Goal: Task Accomplishment & Management: Complete application form

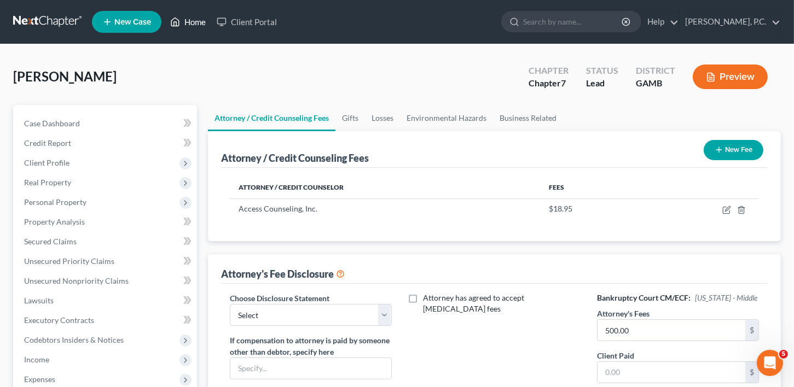
click at [190, 21] on link "Home" at bounding box center [188, 22] width 47 height 20
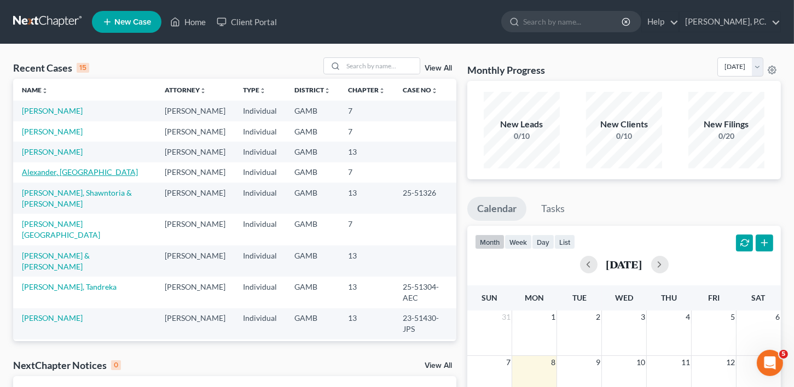
click at [76, 177] on link "Alexander, [GEOGRAPHIC_DATA]" at bounding box center [80, 171] width 116 height 9
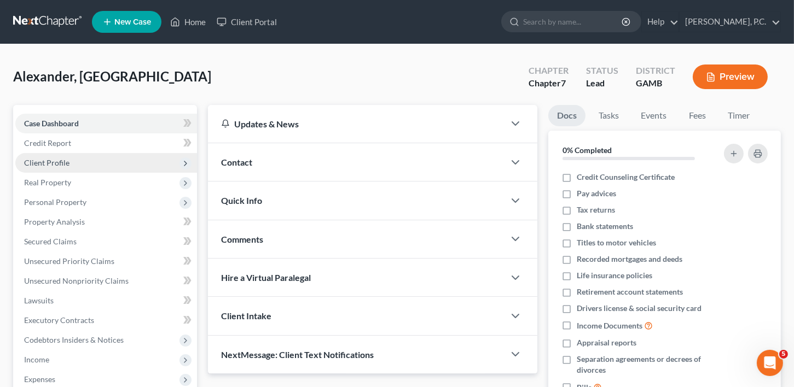
click at [50, 158] on span "Client Profile" at bounding box center [46, 162] width 45 height 9
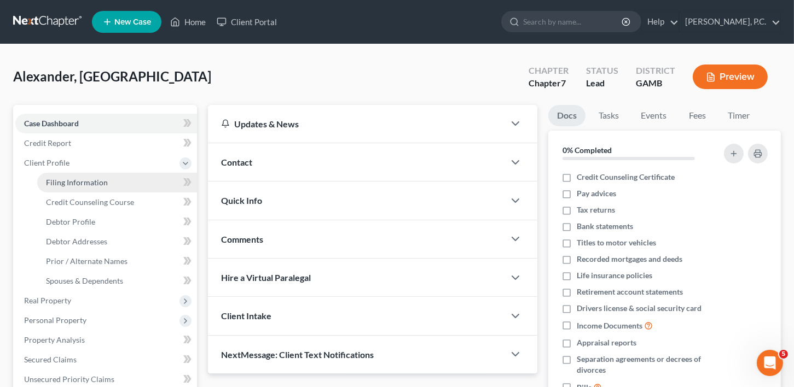
click at [48, 184] on span "Filing Information" at bounding box center [77, 182] width 62 height 9
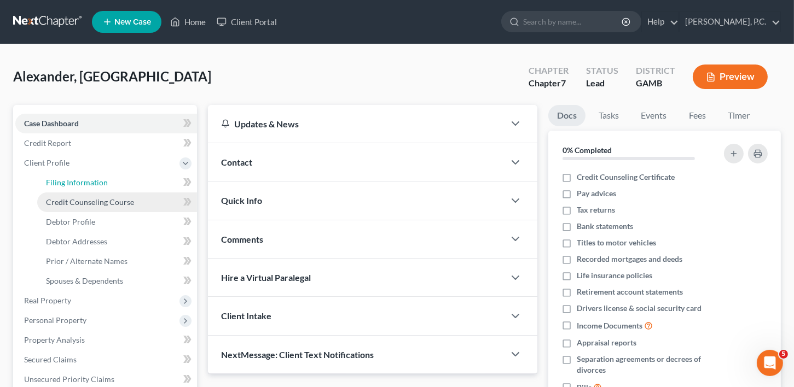
select select "1"
select select "0"
select select "18"
select select "0"
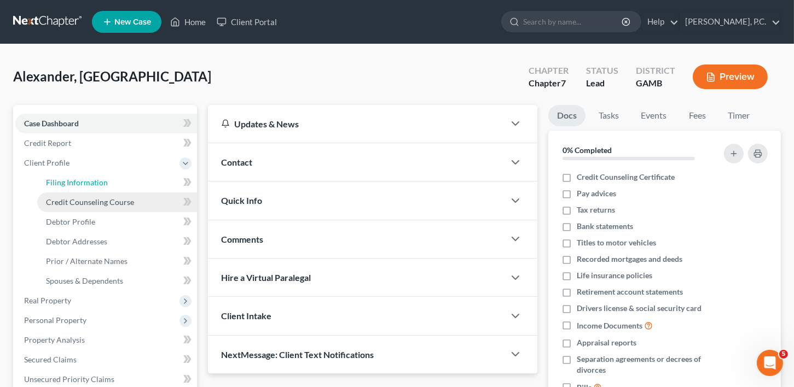
select select "10"
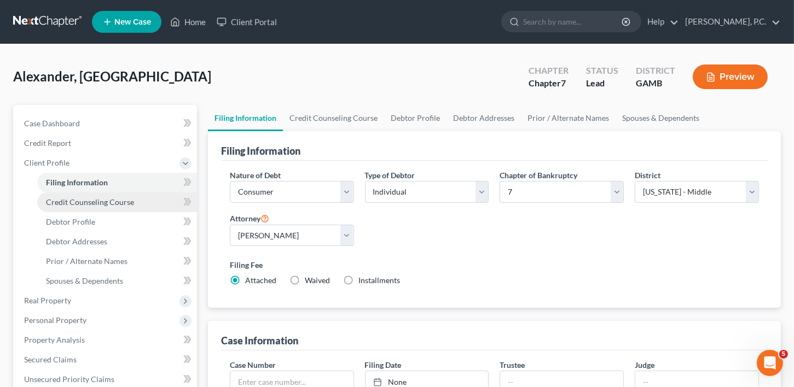
click at [65, 198] on span "Credit Counseling Course" at bounding box center [90, 202] width 88 height 9
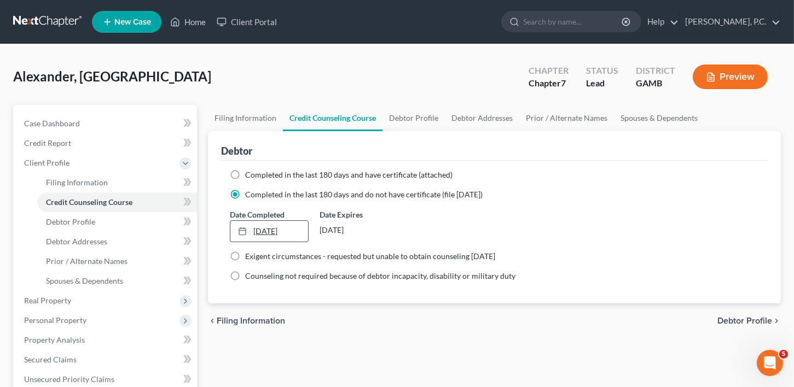
click at [268, 231] on link "[DATE]" at bounding box center [269, 231] width 78 height 21
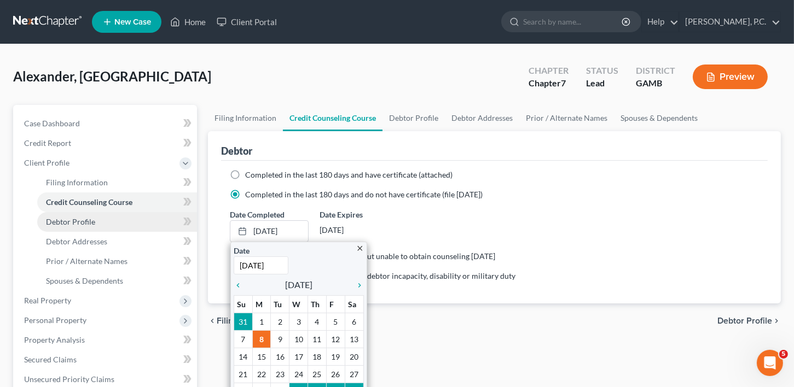
click at [86, 218] on span "Debtor Profile" at bounding box center [70, 221] width 49 height 9
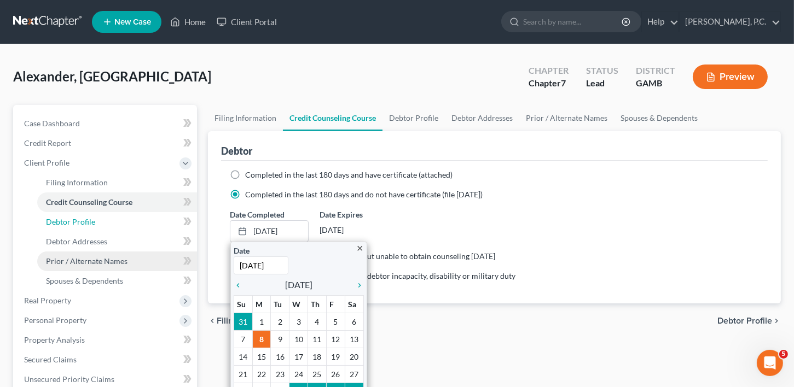
select select "0"
select select "4"
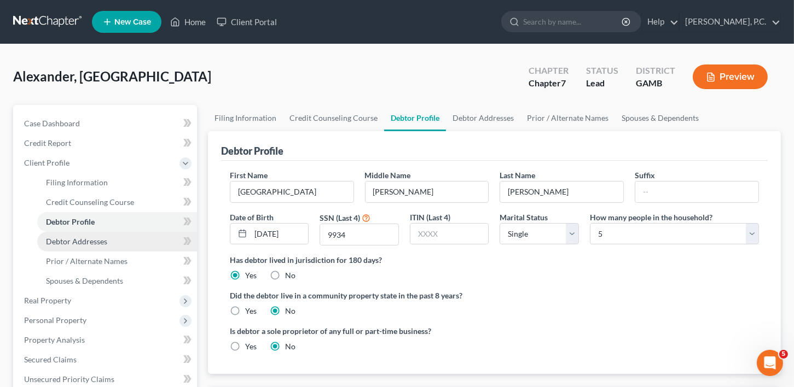
click at [79, 238] on span "Debtor Addresses" at bounding box center [76, 241] width 61 height 9
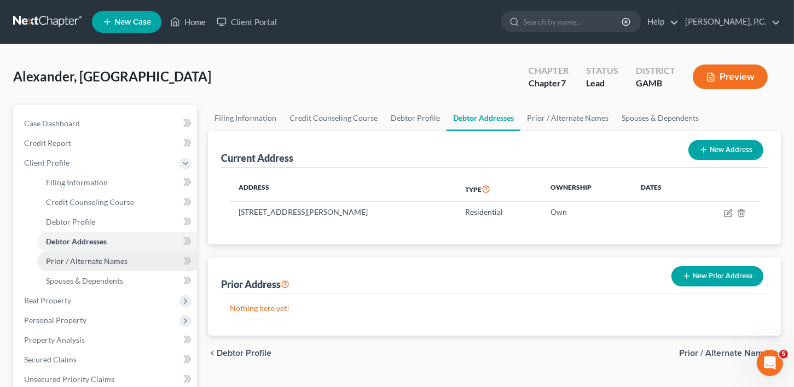
click at [79, 257] on span "Prior / Alternate Names" at bounding box center [87, 261] width 82 height 9
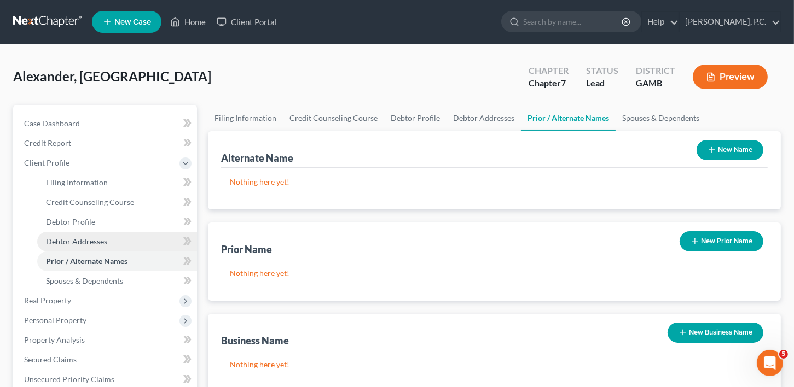
click at [82, 241] on span "Debtor Addresses" at bounding box center [76, 241] width 61 height 9
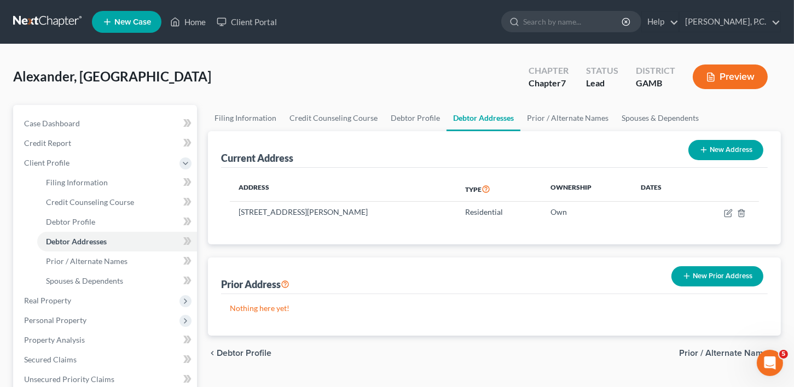
scroll to position [311, 0]
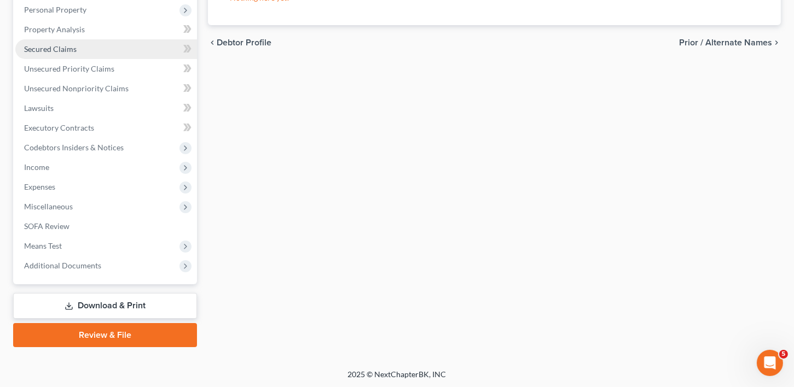
click at [60, 44] on span "Secured Claims" at bounding box center [50, 48] width 53 height 9
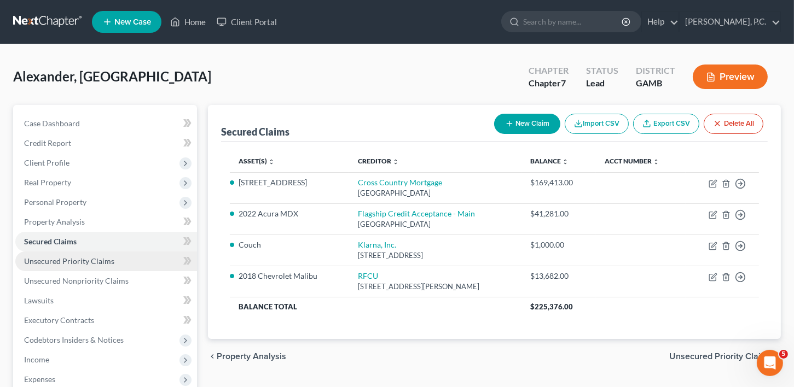
click at [36, 258] on span "Unsecured Priority Claims" at bounding box center [69, 261] width 90 height 9
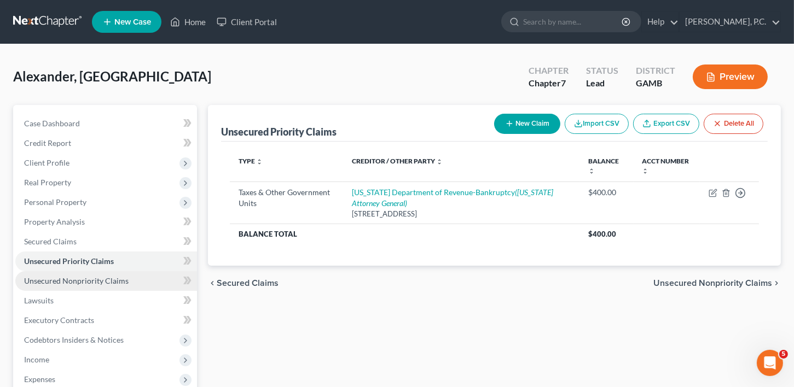
click at [49, 285] on span "Unsecured Nonpriority Claims" at bounding box center [76, 280] width 105 height 9
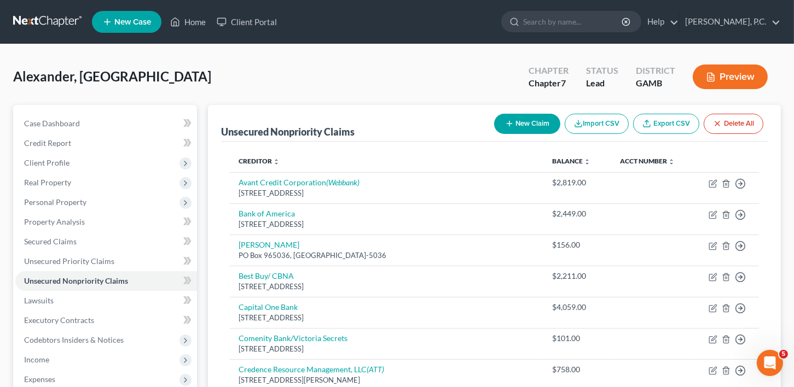
drag, startPoint x: 793, startPoint y: 113, endPoint x: 801, endPoint y: 134, distance: 22.2
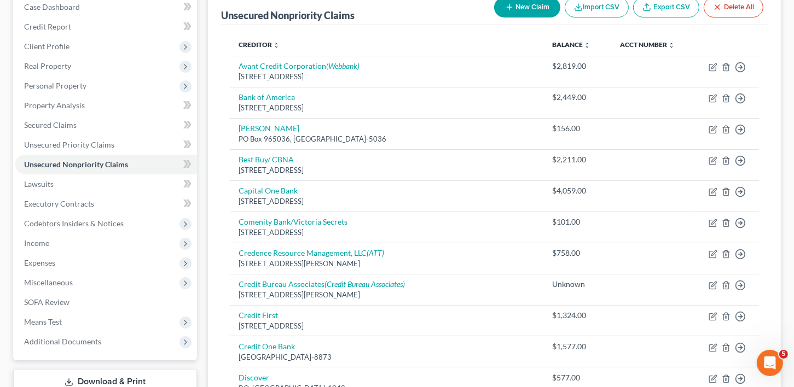
scroll to position [4, 0]
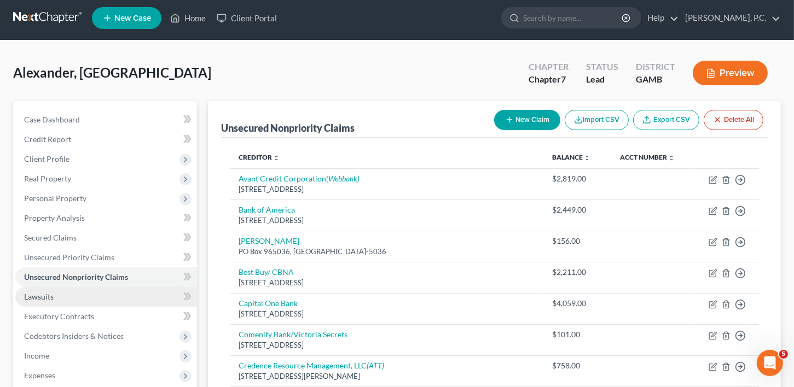
click at [30, 297] on span "Lawsuits" at bounding box center [39, 296] width 30 height 9
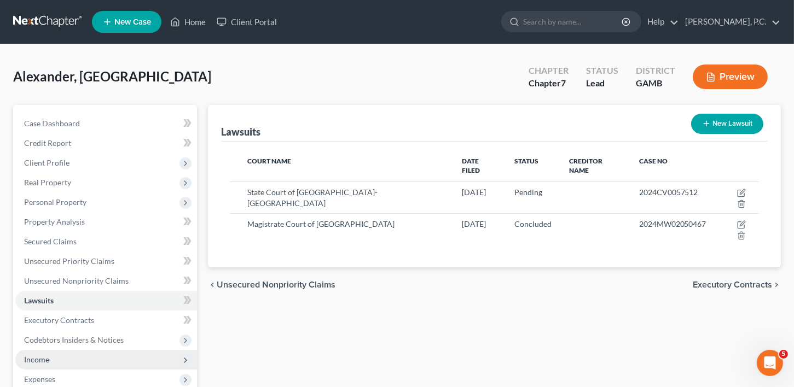
drag, startPoint x: 44, startPoint y: 339, endPoint x: 43, endPoint y: 350, distance: 10.5
click at [45, 340] on span "Codebtors Insiders & Notices" at bounding box center [74, 339] width 100 height 9
click at [72, 357] on span "Codebtors" at bounding box center [64, 359] width 36 height 9
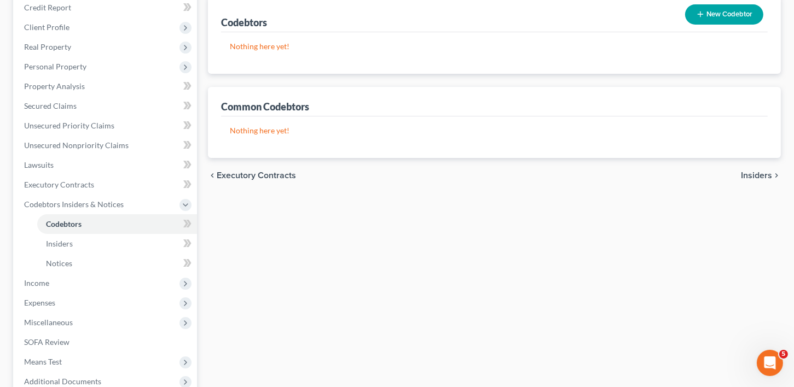
scroll to position [183, 0]
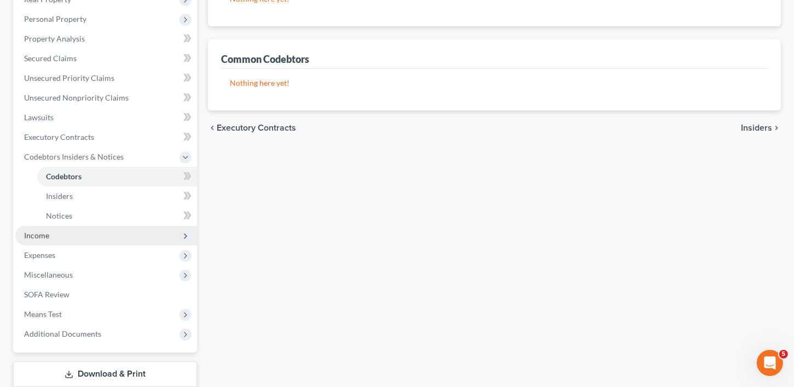
click at [28, 237] on span "Income" at bounding box center [36, 235] width 25 height 9
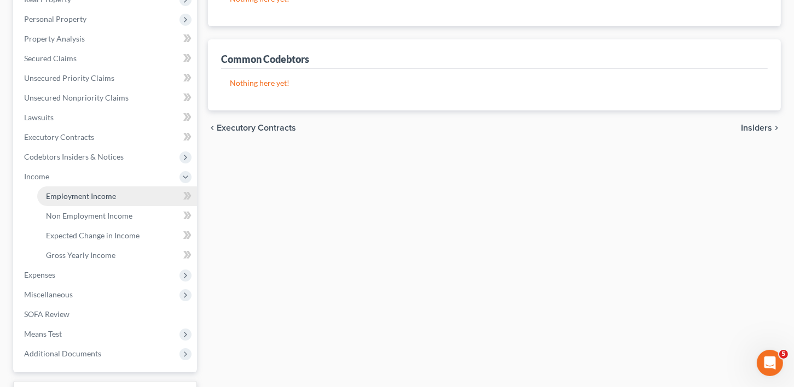
click at [57, 187] on link "Employment Income" at bounding box center [117, 197] width 160 height 20
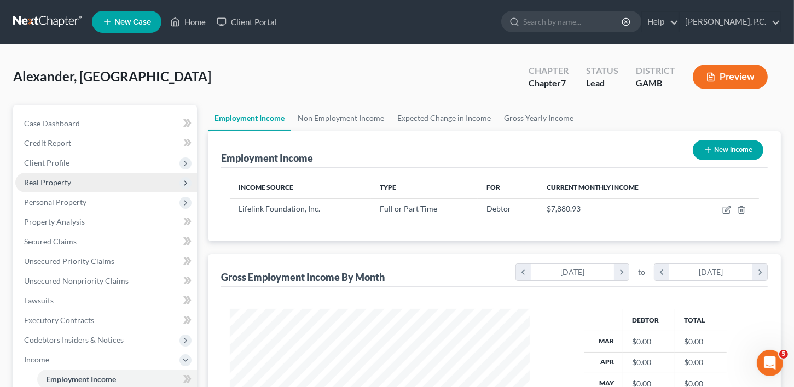
scroll to position [195, 321]
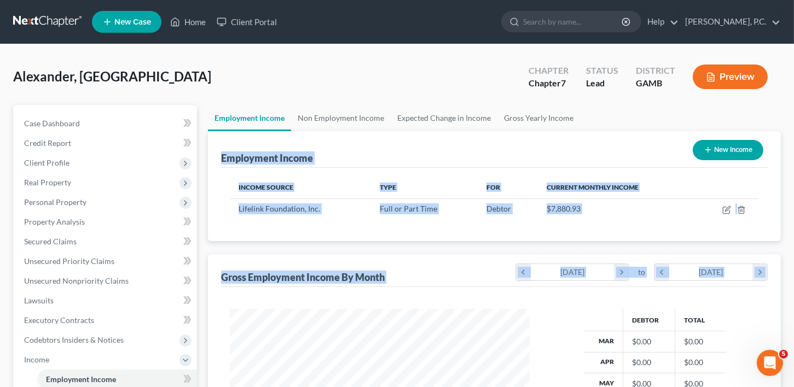
drag, startPoint x: 793, startPoint y: 128, endPoint x: 801, endPoint y: 238, distance: 110.3
click at [793, 260] on html "Home New Case Client Portal [PERSON_NAME]. [PERSON_NAME][EMAIL_ADDRESS][DOMAIN_…" at bounding box center [397, 330] width 794 height 660
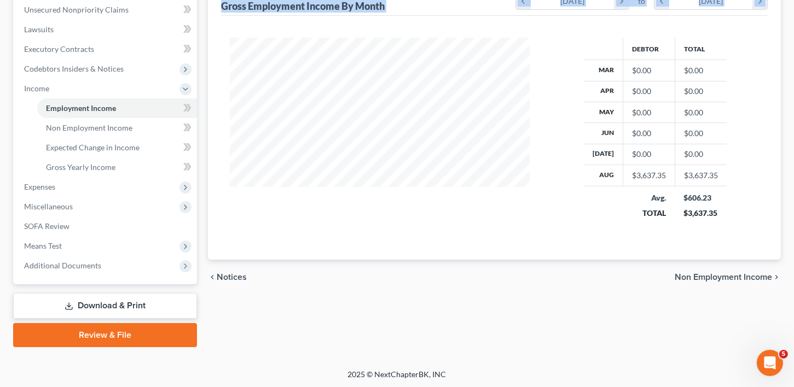
click at [734, 274] on span "Non Employment Income" at bounding box center [723, 277] width 97 height 9
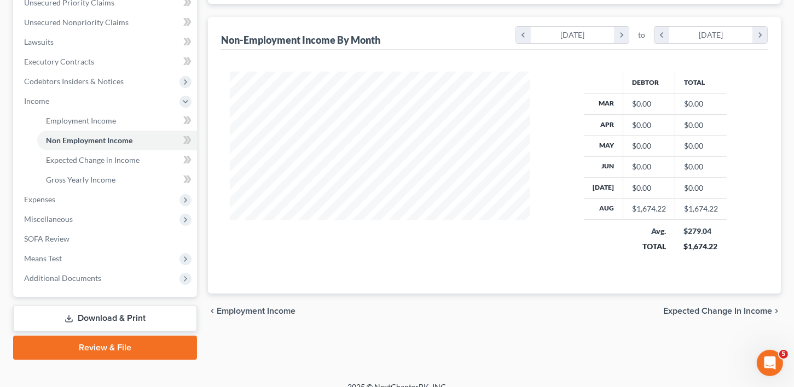
scroll to position [271, 0]
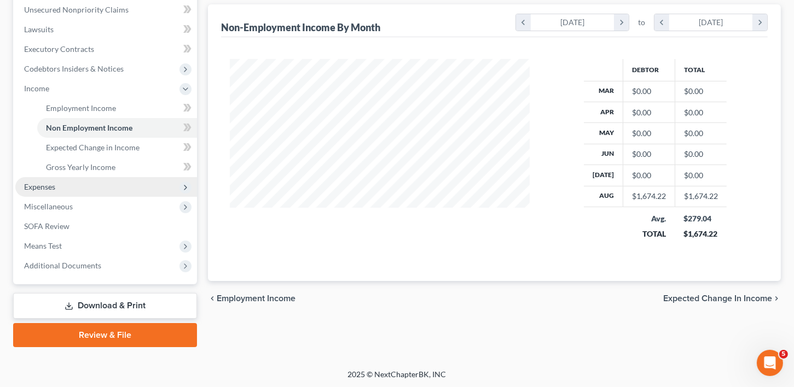
click at [37, 186] on span "Expenses" at bounding box center [39, 186] width 31 height 9
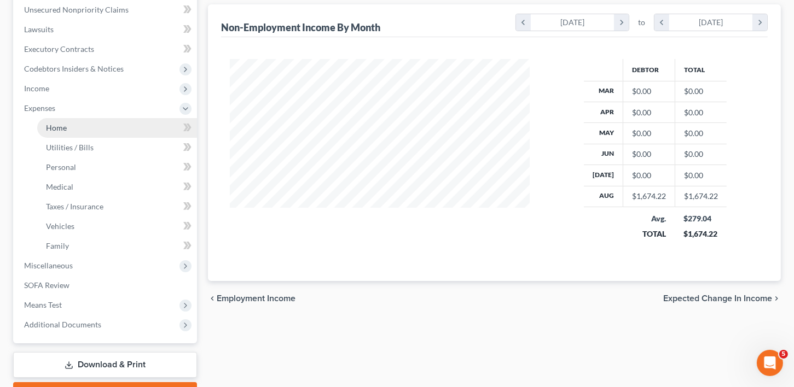
click at [54, 129] on span "Home" at bounding box center [56, 127] width 21 height 9
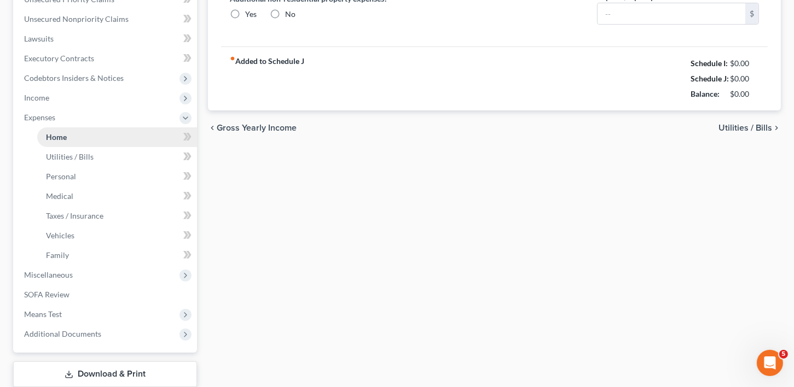
type input "1,491.04"
type input "0.00"
radio input "true"
type input "0.00"
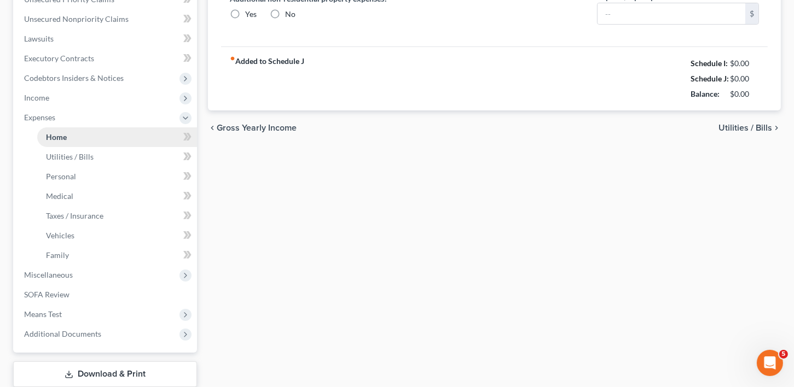
type input "0.00"
type input "400.00"
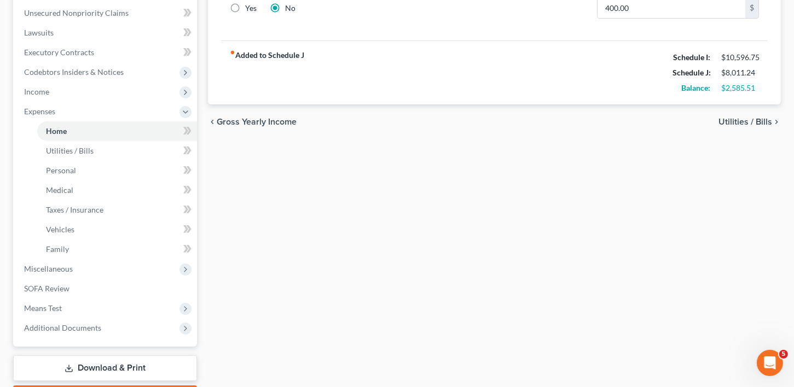
scroll to position [302, 0]
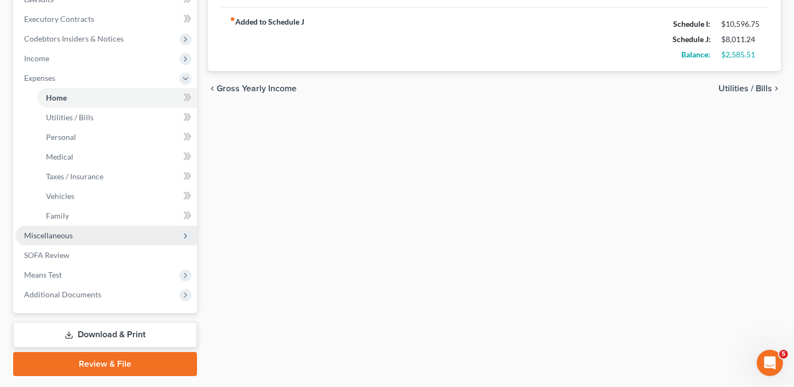
click at [38, 237] on span "Miscellaneous" at bounding box center [48, 235] width 49 height 9
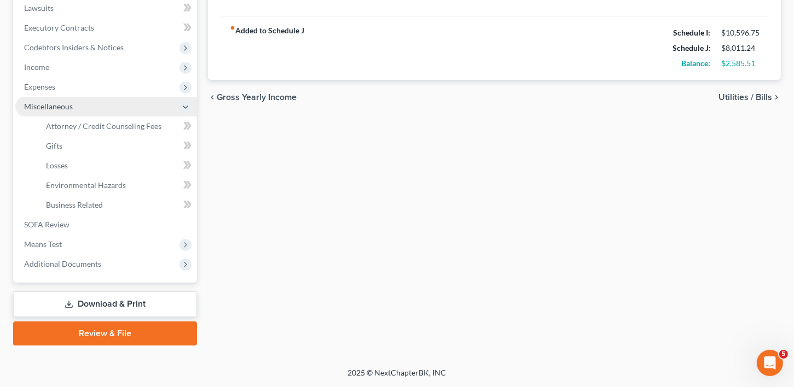
scroll to position [291, 0]
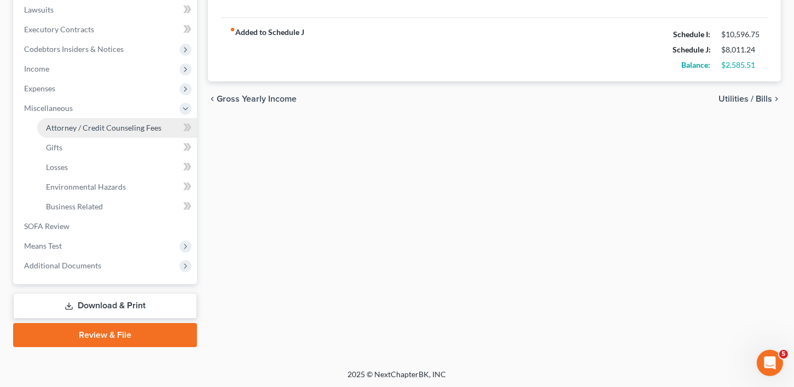
click at [68, 130] on span "Attorney / Credit Counseling Fees" at bounding box center [103, 127] width 115 height 9
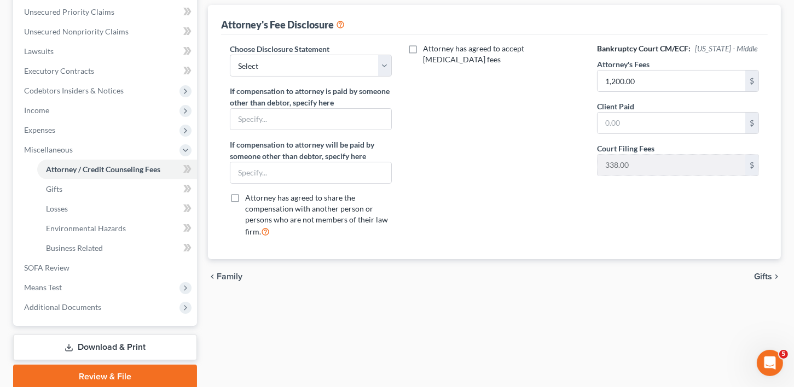
scroll to position [247, 0]
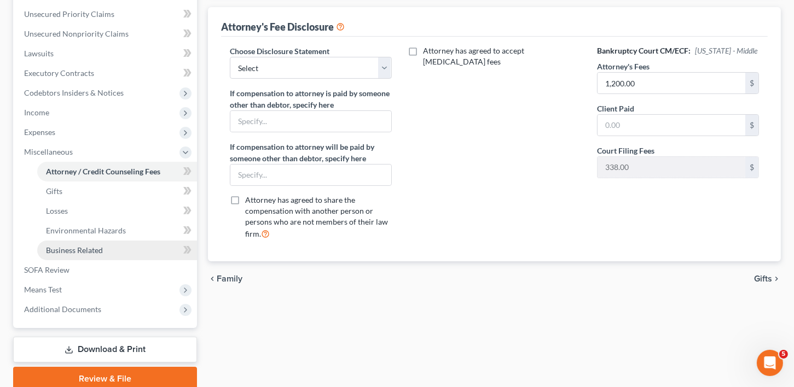
click at [68, 255] on link "Business Related" at bounding box center [117, 251] width 160 height 20
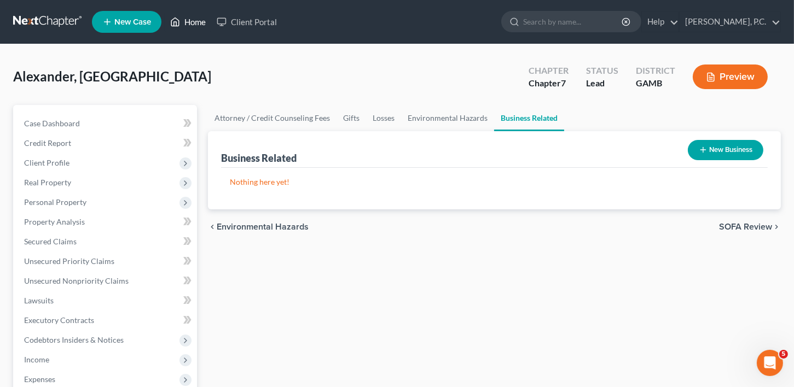
click at [183, 19] on link "Home" at bounding box center [188, 22] width 47 height 20
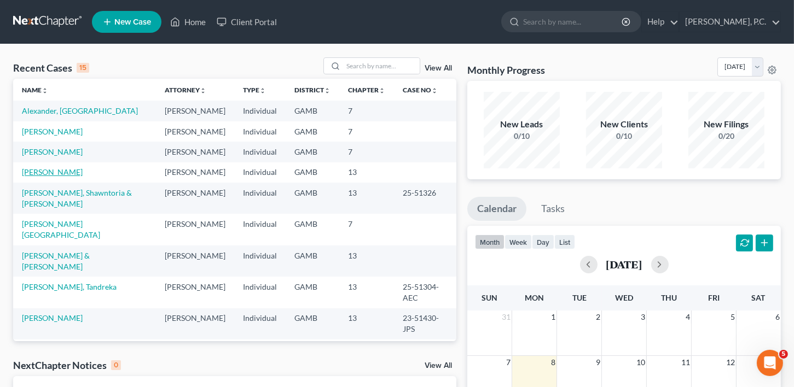
click at [64, 177] on link "[PERSON_NAME]" at bounding box center [52, 171] width 61 height 9
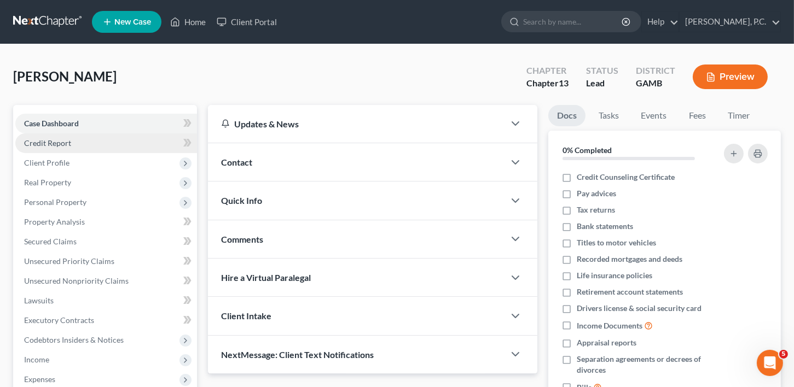
click at [60, 144] on span "Credit Report" at bounding box center [47, 142] width 47 height 9
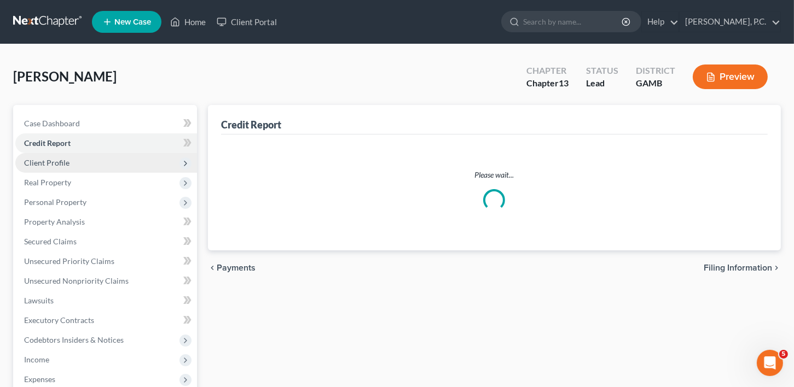
drag, startPoint x: 48, startPoint y: 165, endPoint x: 54, endPoint y: 178, distance: 13.7
click at [48, 165] on span "Client Profile" at bounding box center [46, 162] width 45 height 9
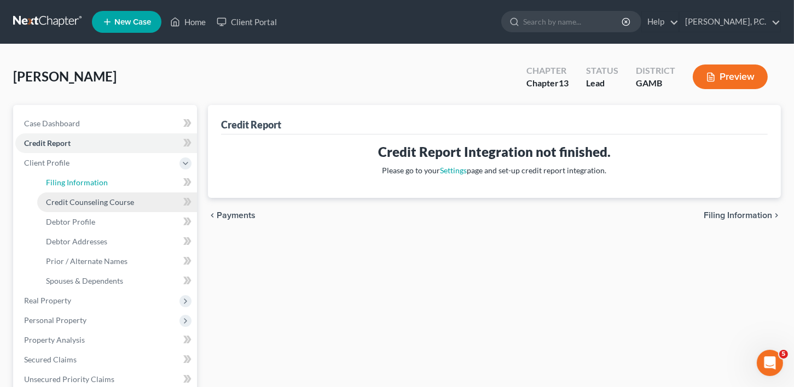
drag, startPoint x: 55, startPoint y: 183, endPoint x: 74, endPoint y: 201, distance: 26.7
click at [55, 183] on span "Filing Information" at bounding box center [77, 182] width 62 height 9
select select "1"
select select "0"
select select "3"
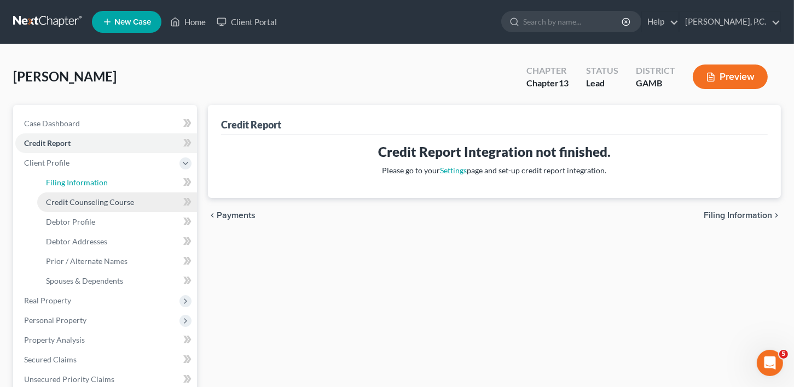
select select "18"
select select "0"
select select "10"
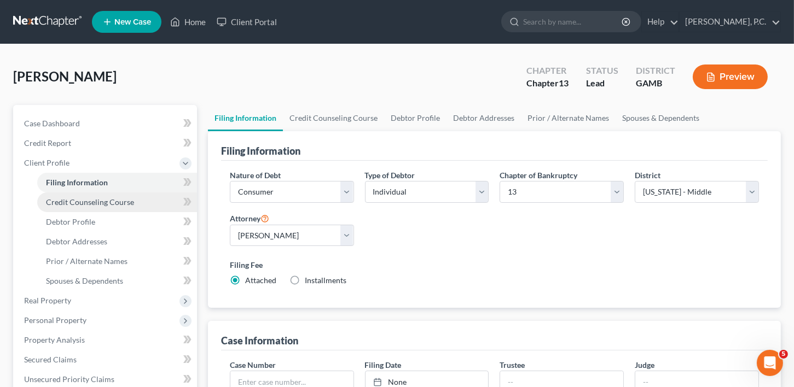
click at [76, 202] on span "Credit Counseling Course" at bounding box center [90, 202] width 88 height 9
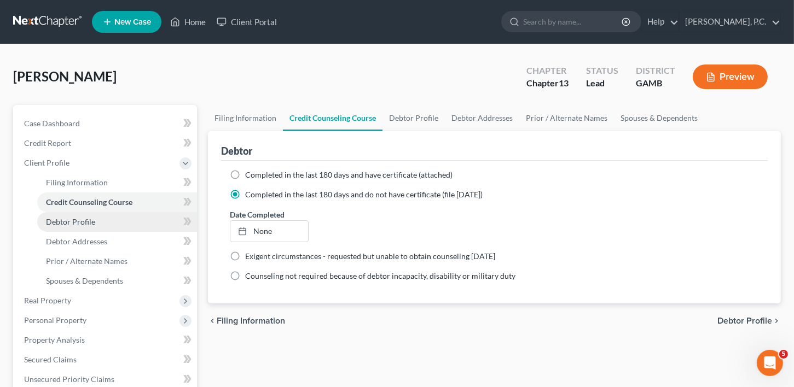
click at [72, 220] on span "Debtor Profile" at bounding box center [70, 221] width 49 height 9
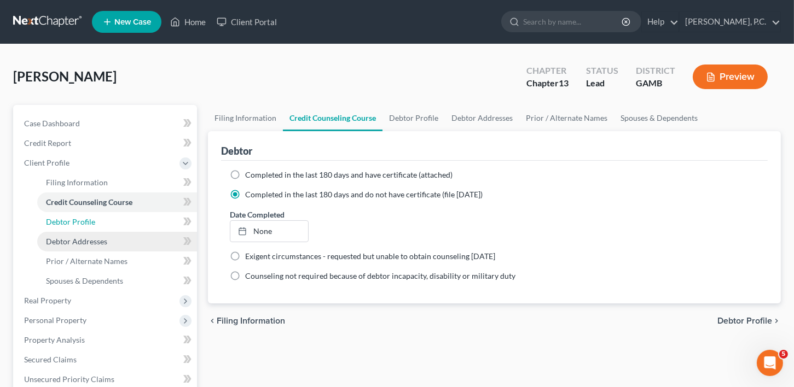
select select "0"
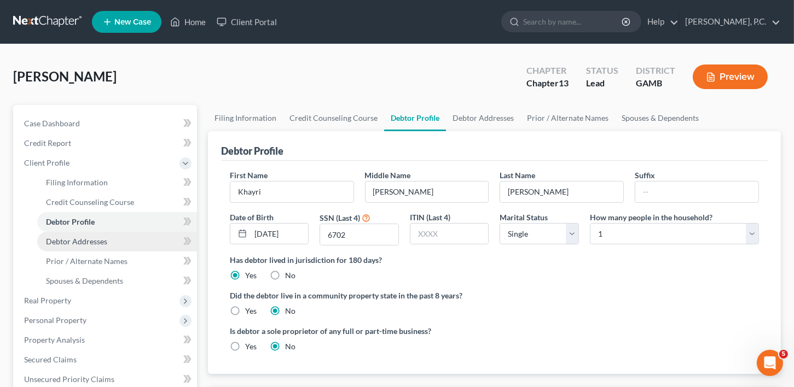
click at [80, 239] on span "Debtor Addresses" at bounding box center [76, 241] width 61 height 9
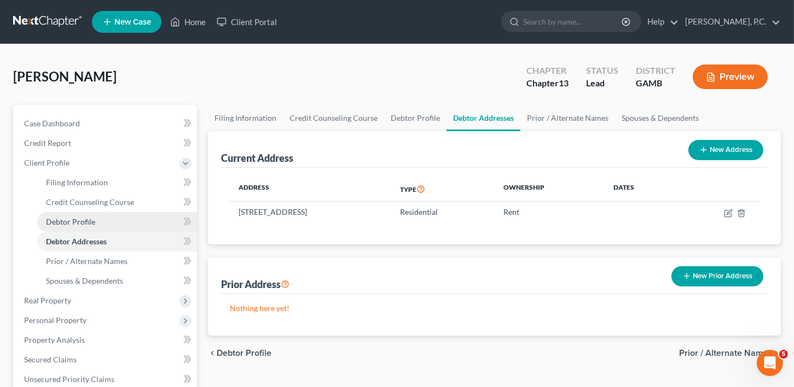
click at [76, 219] on span "Debtor Profile" at bounding box center [70, 221] width 49 height 9
select select "0"
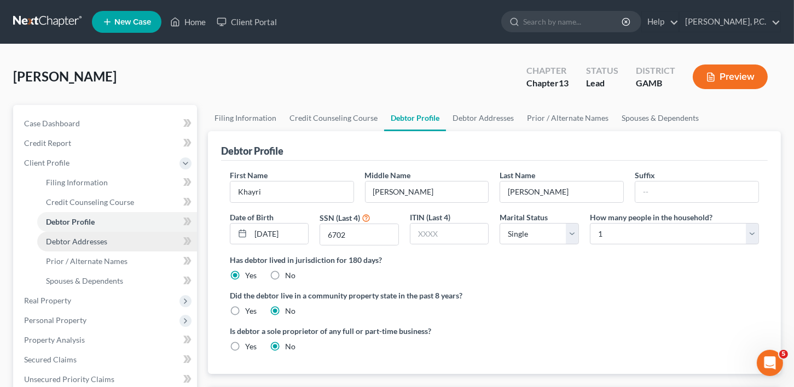
click at [74, 239] on span "Debtor Addresses" at bounding box center [76, 241] width 61 height 9
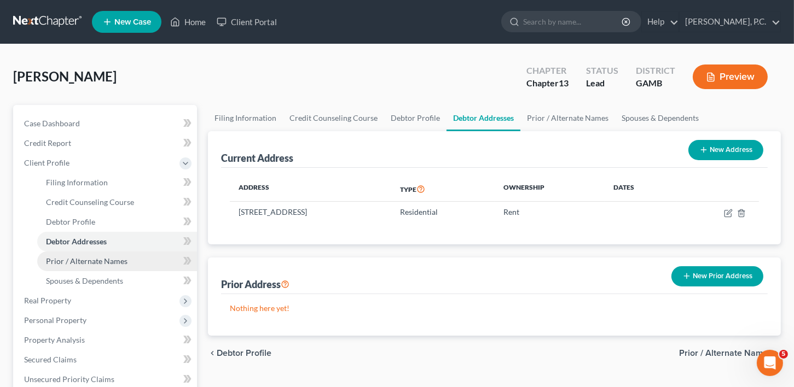
click at [72, 259] on span "Prior / Alternate Names" at bounding box center [87, 261] width 82 height 9
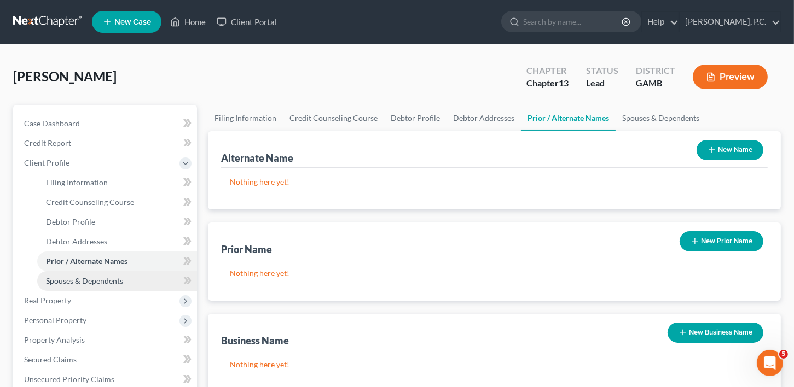
click at [70, 283] on span "Spouses & Dependents" at bounding box center [84, 280] width 77 height 9
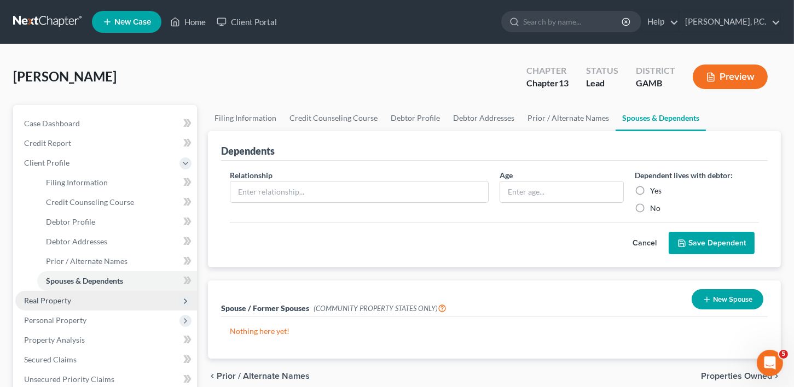
click at [47, 296] on span "Real Property" at bounding box center [47, 300] width 47 height 9
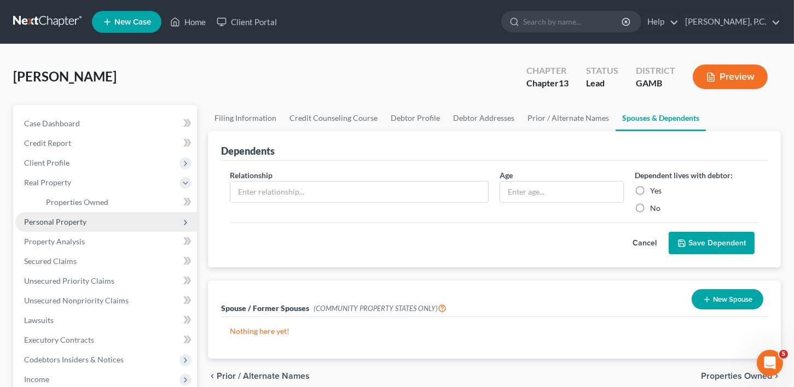
click at [54, 226] on span "Personal Property" at bounding box center [55, 221] width 62 height 9
